Goal: Task Accomplishment & Management: Use online tool/utility

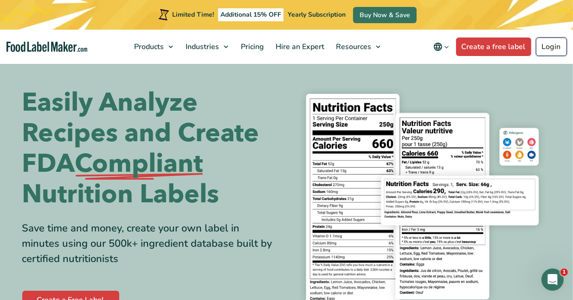
click at [562, 46] on link "Login" at bounding box center [551, 47] width 31 height 19
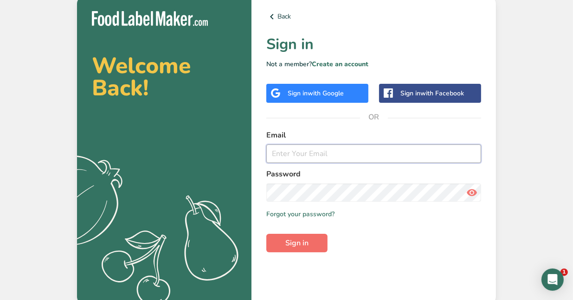
type input "[PERSON_NAME][EMAIL_ADDRESS][DOMAIN_NAME]"
click at [315, 242] on button "Sign in" at bounding box center [296, 243] width 61 height 19
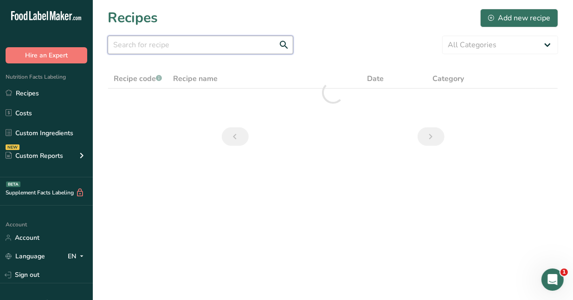
click at [222, 47] on input "text" at bounding box center [200, 45] width 185 height 19
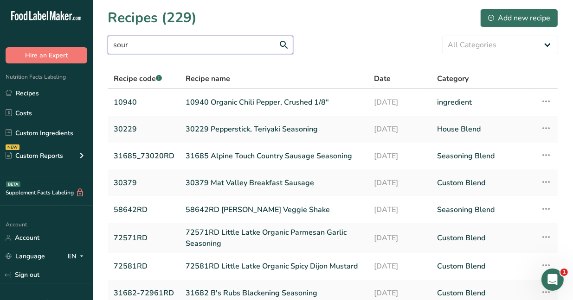
type input "sour"
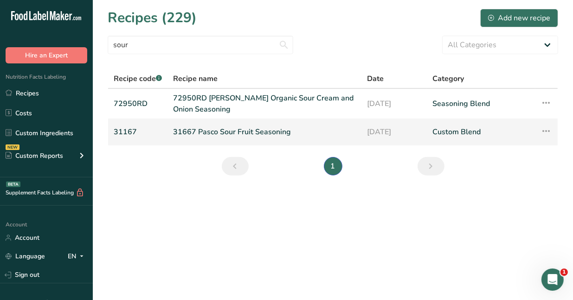
click at [243, 134] on link "31667 Pasco Sour Fruit Seasoning" at bounding box center [264, 131] width 183 height 19
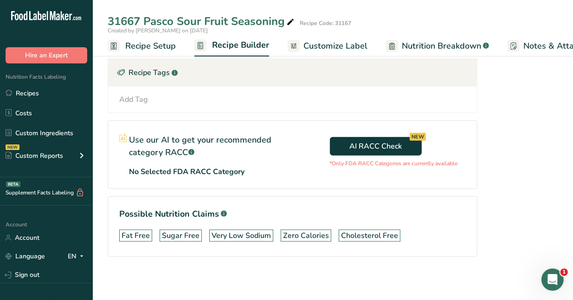
scroll to position [405, 0]
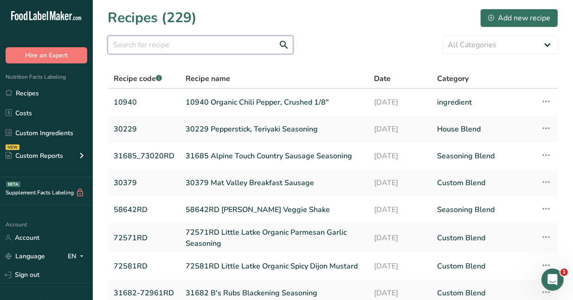
click at [200, 44] on input "text" at bounding box center [200, 45] width 185 height 19
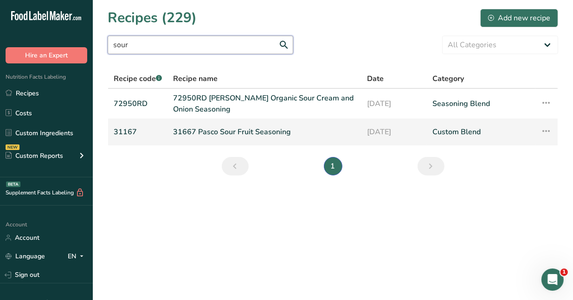
type input "sour"
click at [545, 130] on icon at bounding box center [546, 131] width 11 height 17
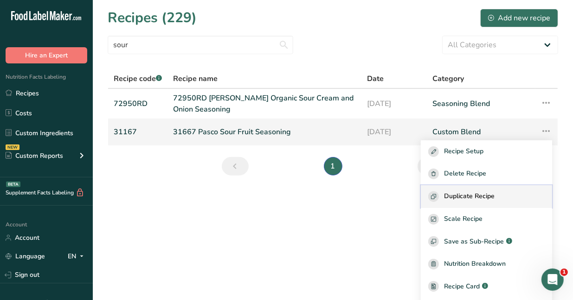
click at [476, 192] on span "Duplicate Recipe" at bounding box center [469, 196] width 51 height 11
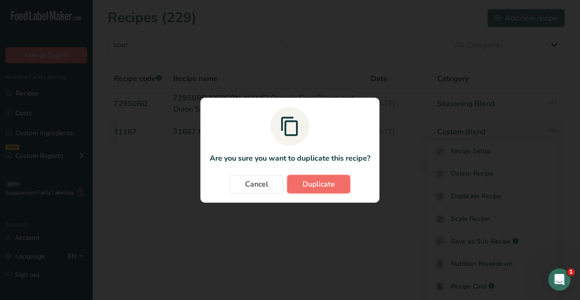
click at [298, 191] on button "Duplicate" at bounding box center [318, 184] width 63 height 19
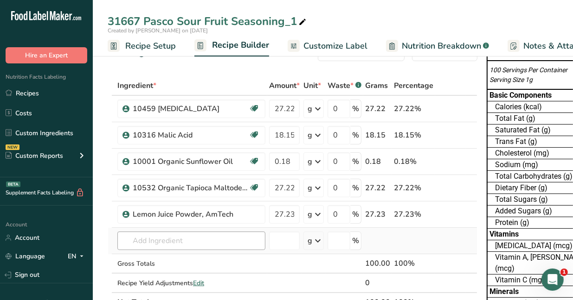
scroll to position [46, 0]
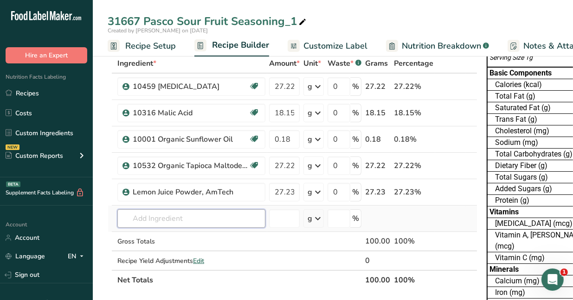
click at [198, 215] on input "text" at bounding box center [191, 219] width 148 height 19
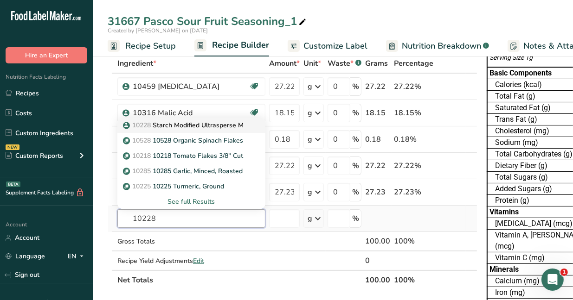
type input "10228"
click at [195, 125] on p "10228 Starch Modified Ultrasperse M" at bounding box center [184, 126] width 119 height 10
type input "Starch Modified Ultrasperse M"
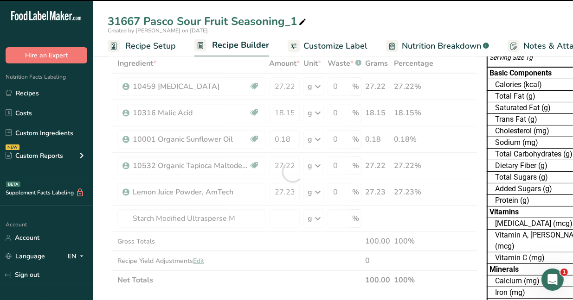
type input "0"
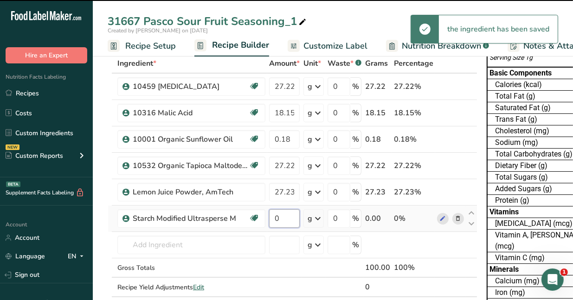
click at [287, 220] on input "0" at bounding box center [284, 219] width 31 height 19
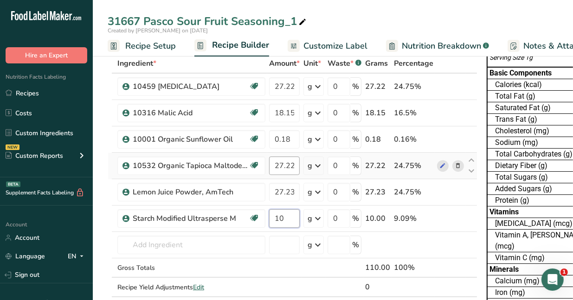
type input "10"
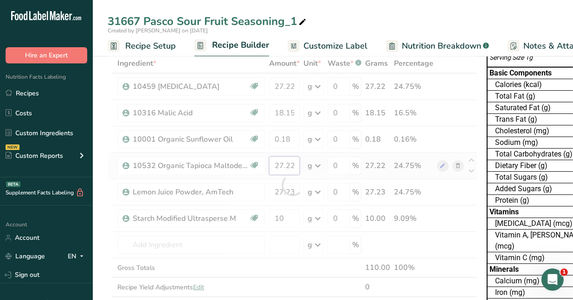
click at [279, 166] on div "Ingredient * Amount * Unit * Waste * .a-a{fill:#347362;}.b-a{fill:#fff;} Grams …" at bounding box center [293, 185] width 370 height 263
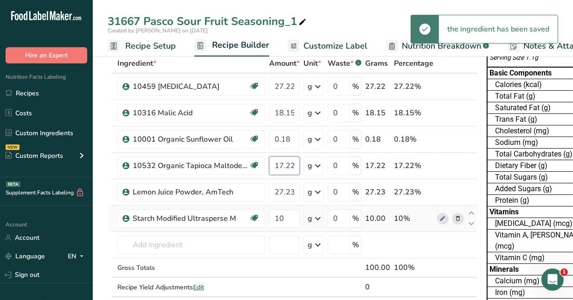
scroll to position [0, 0]
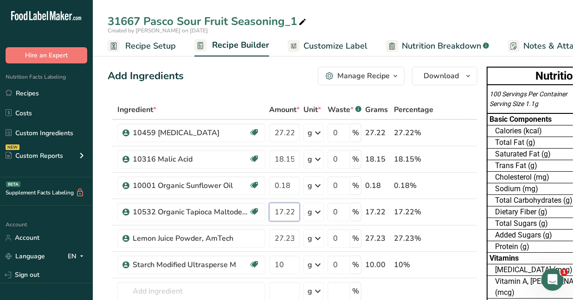
type input "17.22"
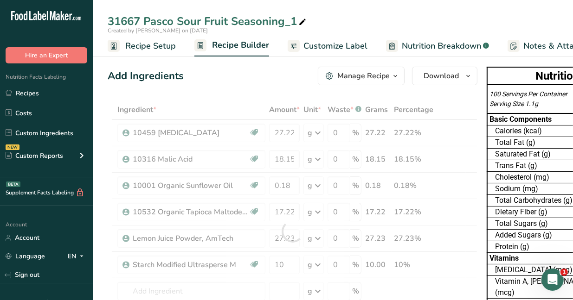
click at [369, 44] on ul "Recipe Setup Recipe Builder Customize Label Nutrition Breakdown .a-a{fill:#3473…" at bounding box center [405, 46] width 625 height 22
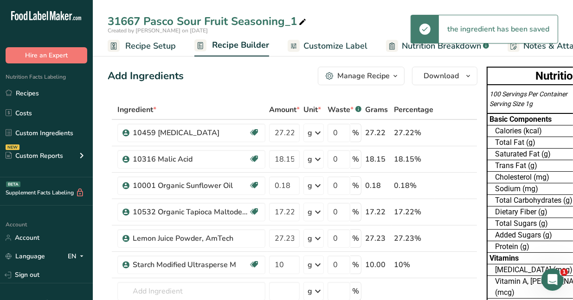
click at [403, 44] on span "Nutrition Breakdown" at bounding box center [441, 46] width 79 height 13
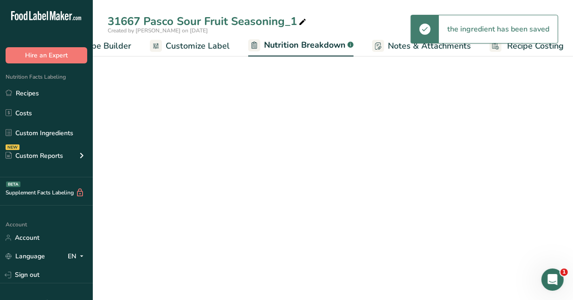
select select "Calories"
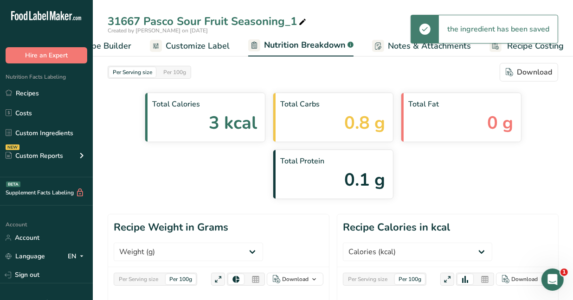
scroll to position [0, 141]
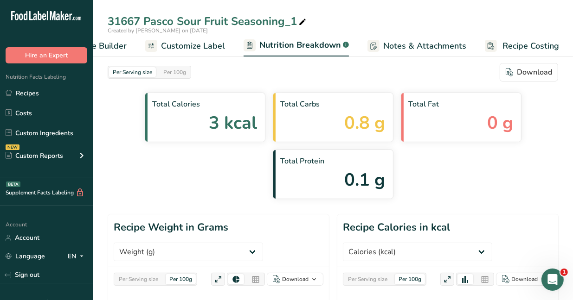
click at [198, 40] on span "Customize Label" at bounding box center [193, 46] width 64 height 13
